Goal: Task Accomplishment & Management: Manage account settings

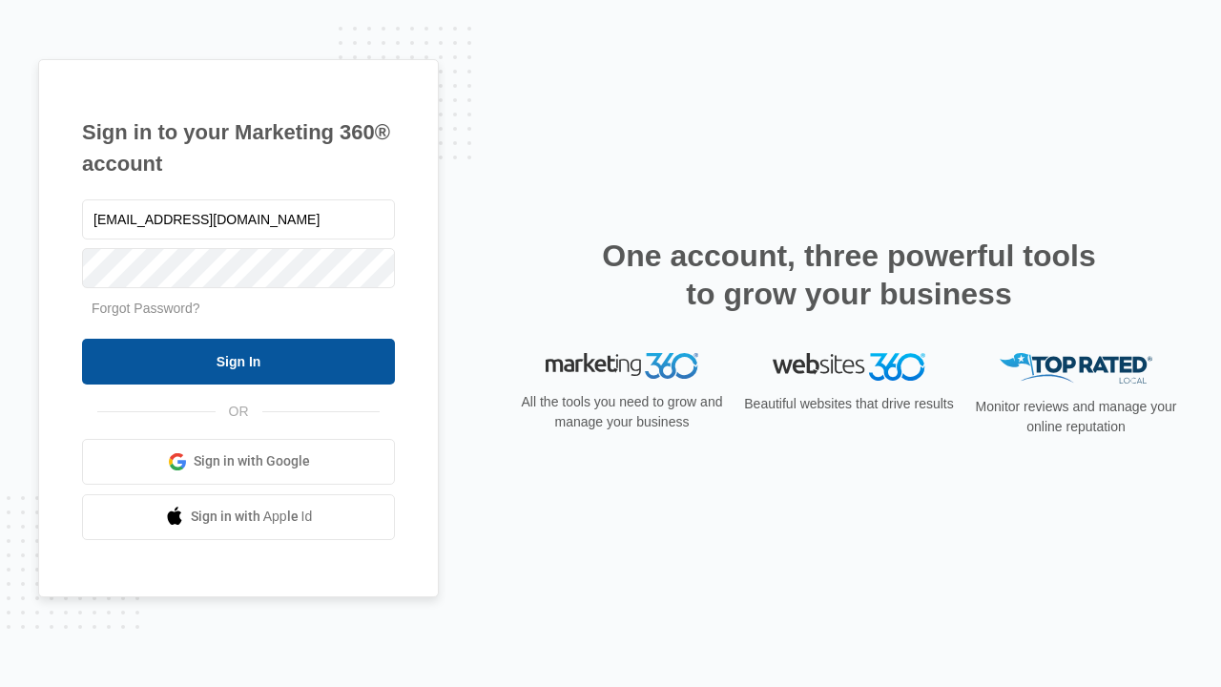
click at [238, 360] on input "Sign In" at bounding box center [238, 362] width 313 height 46
